Goal: Use online tool/utility

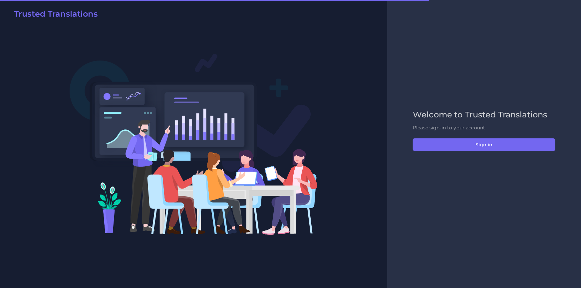
click at [446, 151] on div "Welcome to Trusted Translations Please sign-in to your account Sign in" at bounding box center [484, 144] width 156 height 68
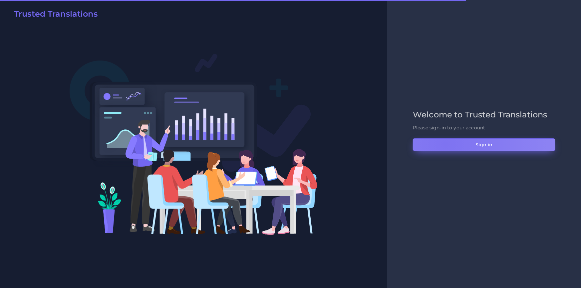
click at [445, 144] on button "Sign in" at bounding box center [484, 144] width 142 height 13
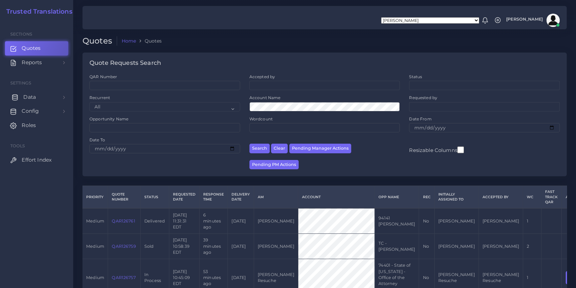
click at [59, 97] on link "Data" at bounding box center [36, 97] width 63 height 14
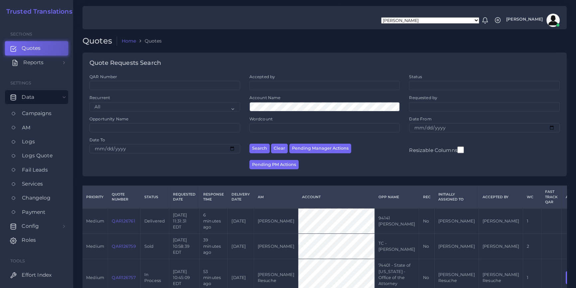
click at [57, 68] on link "Reports" at bounding box center [36, 63] width 63 height 14
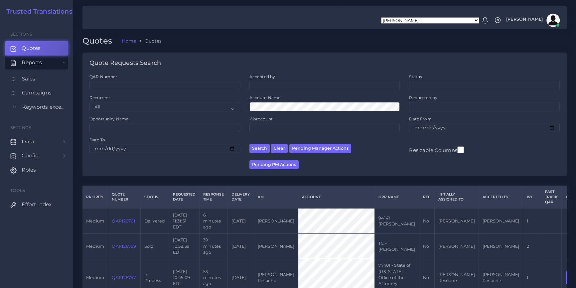
click at [47, 106] on span "Keywords excel processor" at bounding box center [43, 106] width 43 height 7
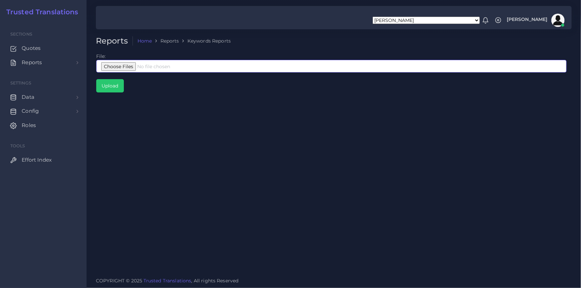
click at [133, 62] on input "file" at bounding box center [331, 66] width 470 height 13
type input "C:\fakepath\BING BRAND Legacy.xlsx"
click at [119, 90] on input "Upload" at bounding box center [109, 86] width 27 height 13
